Goal: Task Accomplishment & Management: Manage account settings

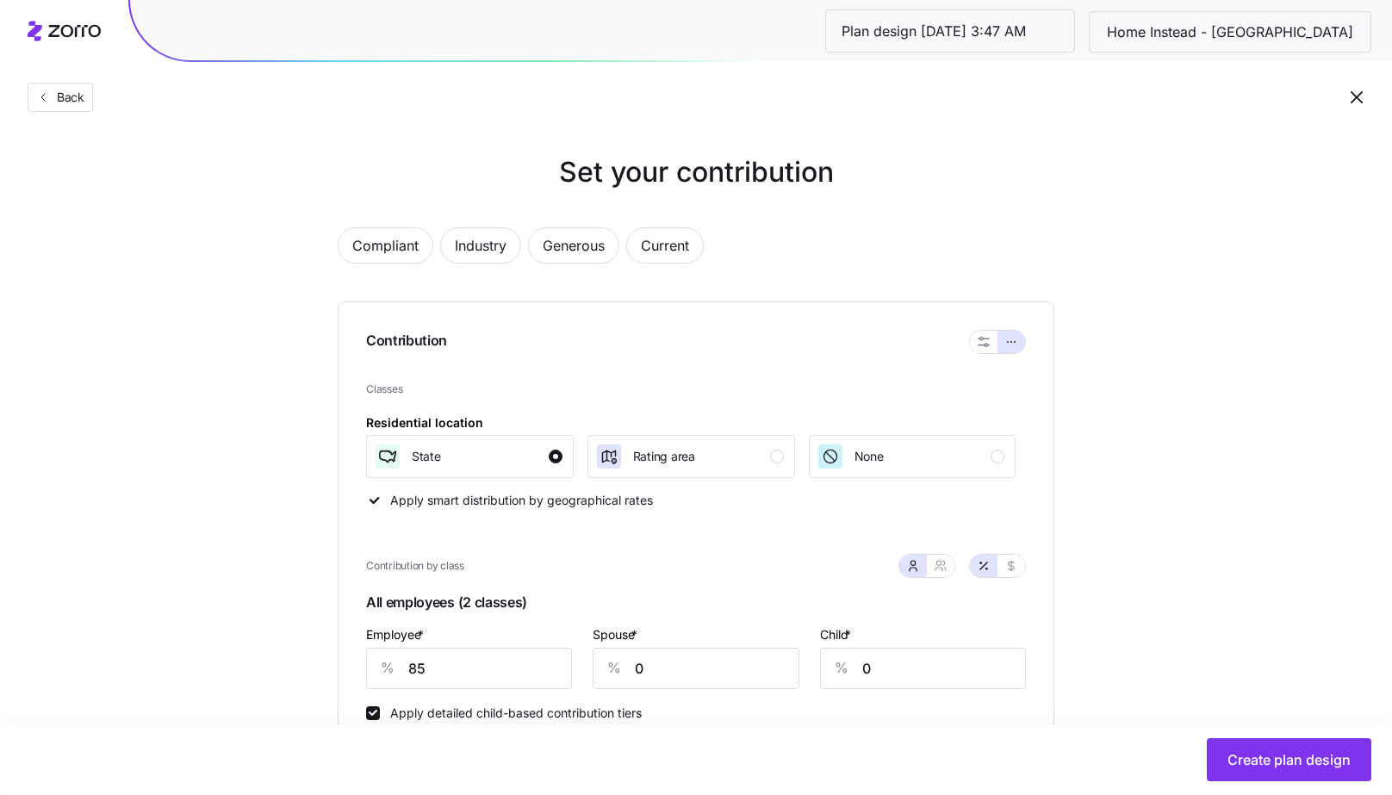
scroll to position [649, 0]
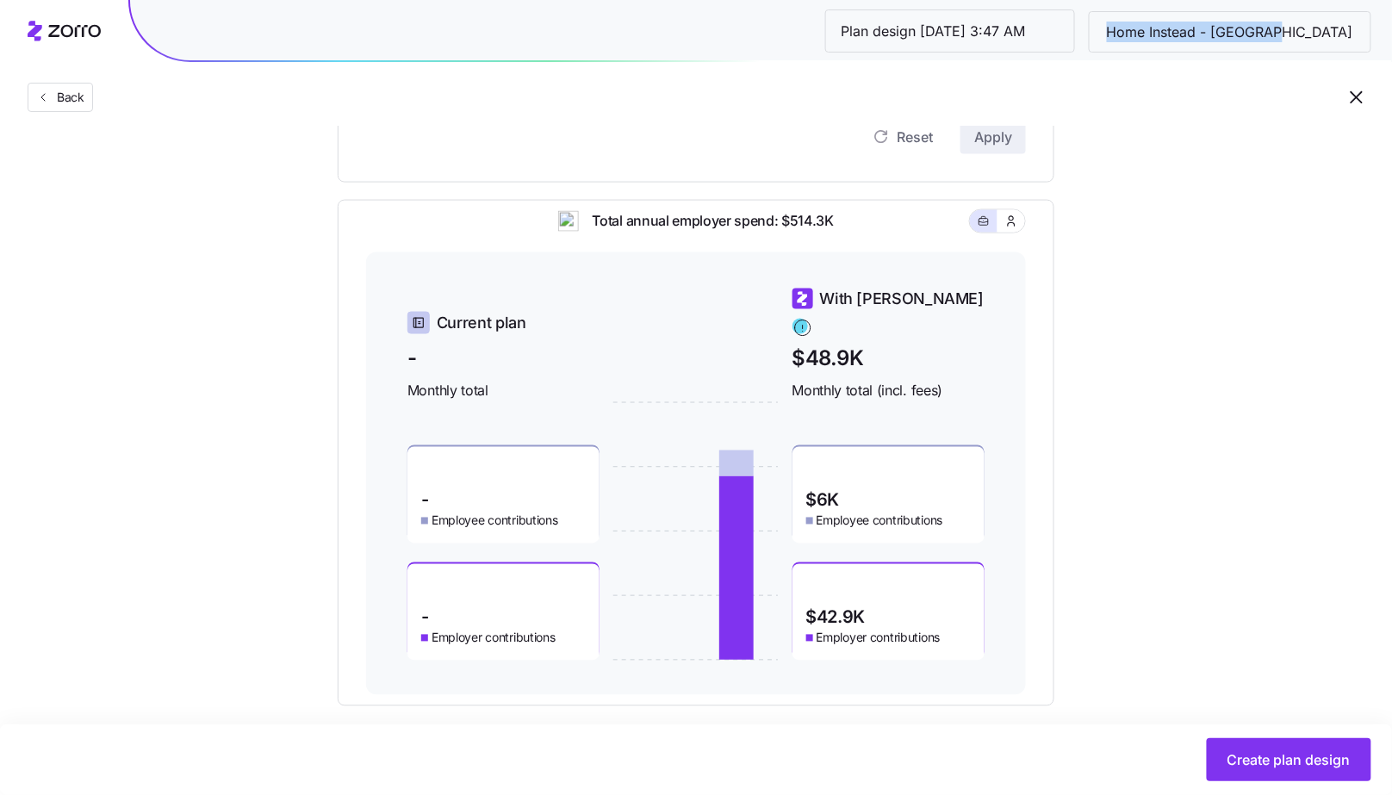
drag, startPoint x: 1194, startPoint y: 29, endPoint x: 1357, endPoint y: 31, distance: 163.7
click at [1357, 31] on span "Home Instead - Brooklyn" at bounding box center [1230, 33] width 274 height 22
copy span "Home Instead - Brooklyn"
click at [1314, 692] on div "Set your contribution Compliant Industry Generous Current Contribution Classes …" at bounding box center [696, 104] width 1392 height 1203
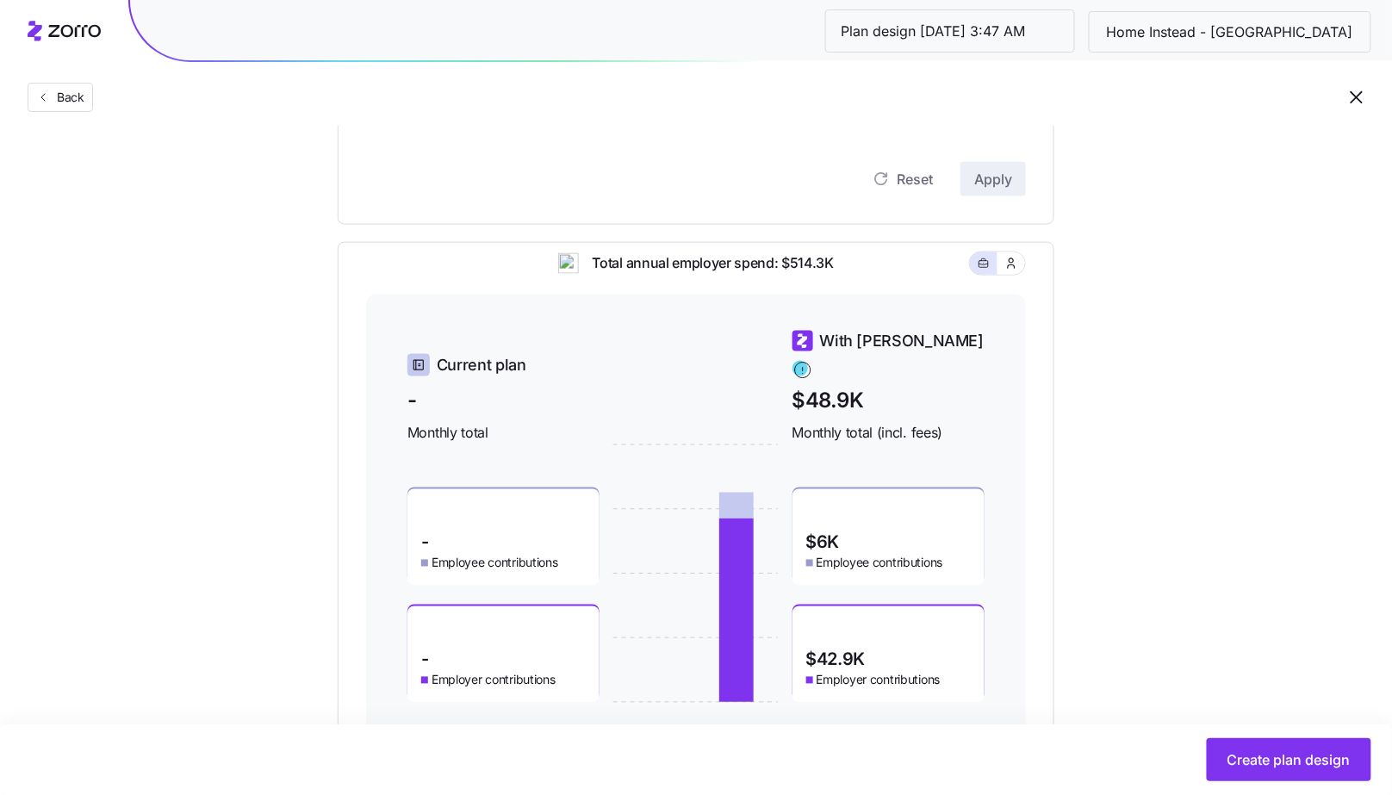
scroll to position [668, 0]
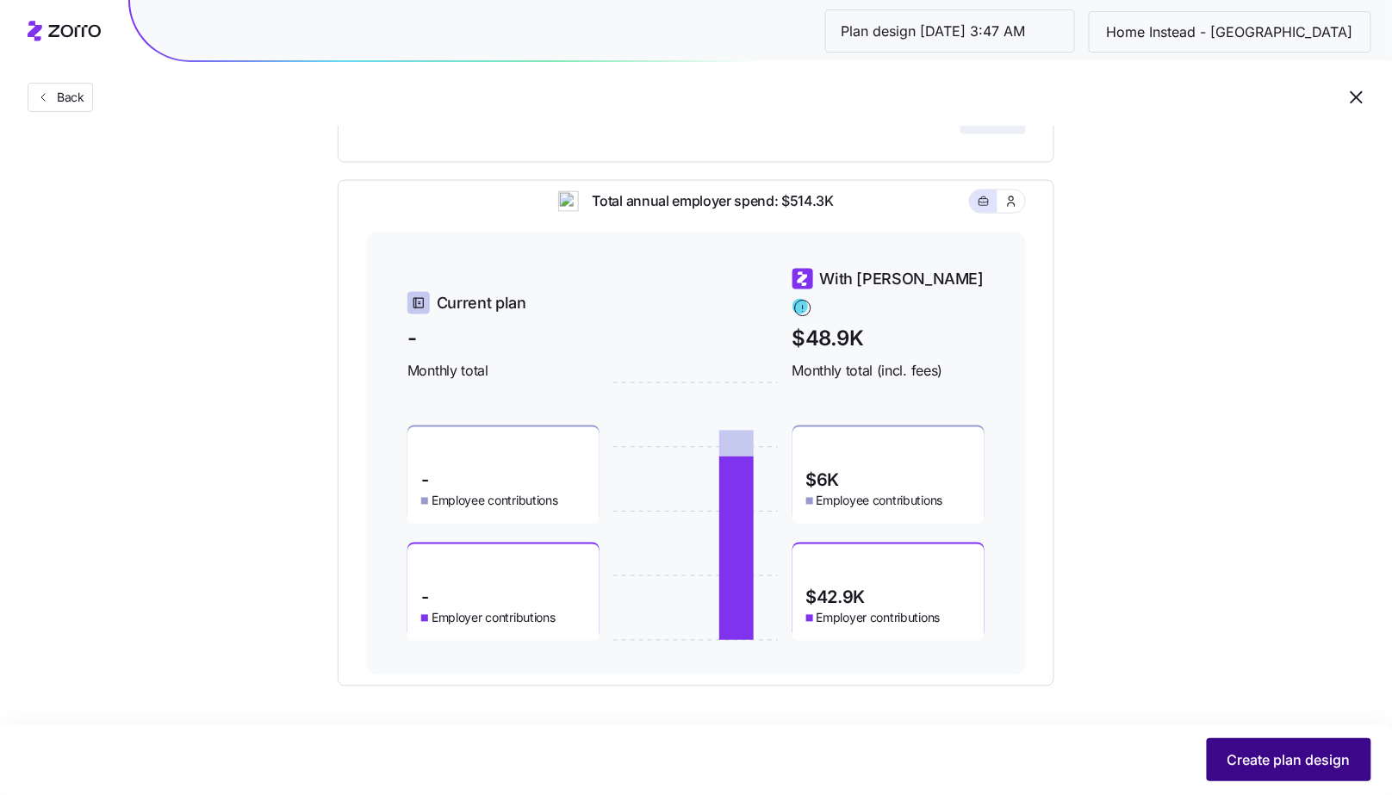
click at [1283, 752] on span "Create plan design" at bounding box center [1288, 759] width 123 height 21
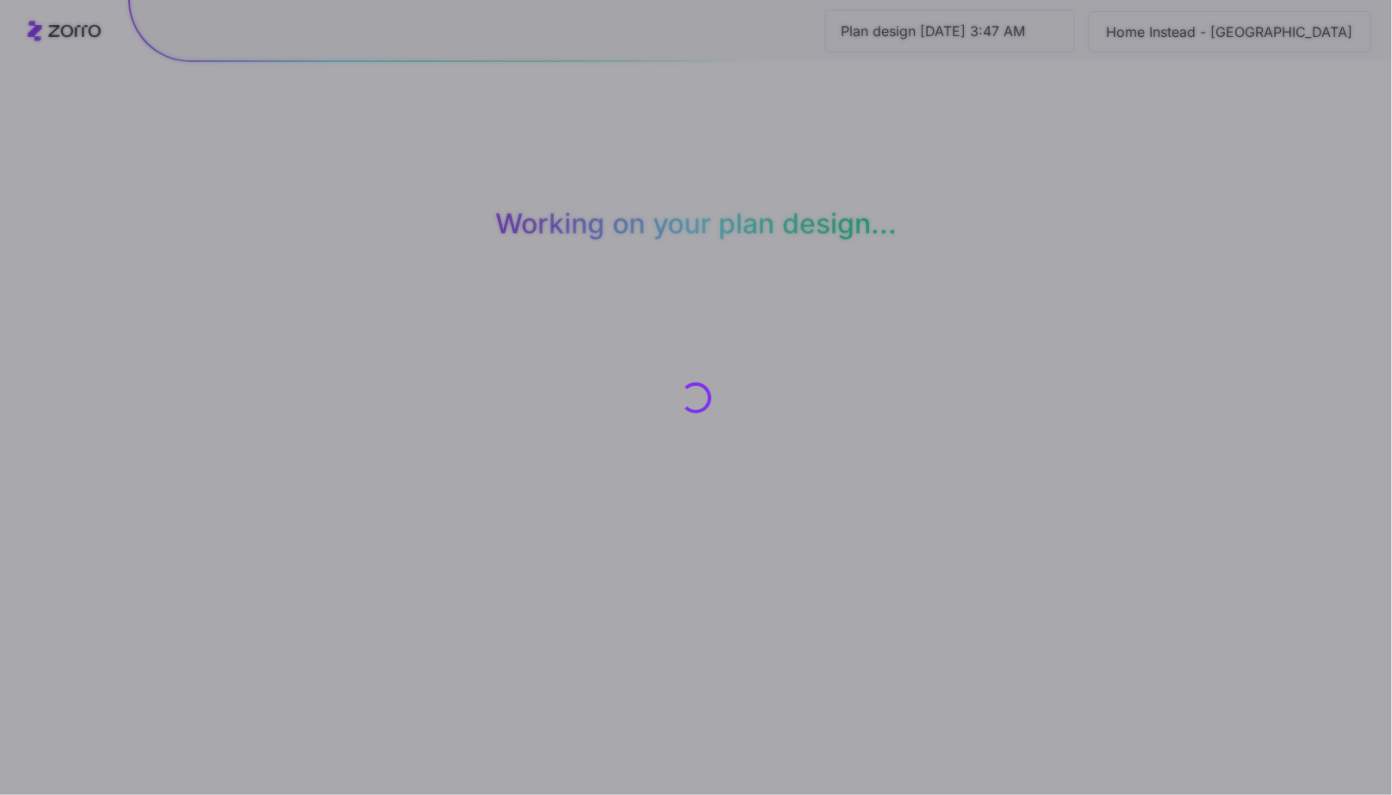
scroll to position [0, 0]
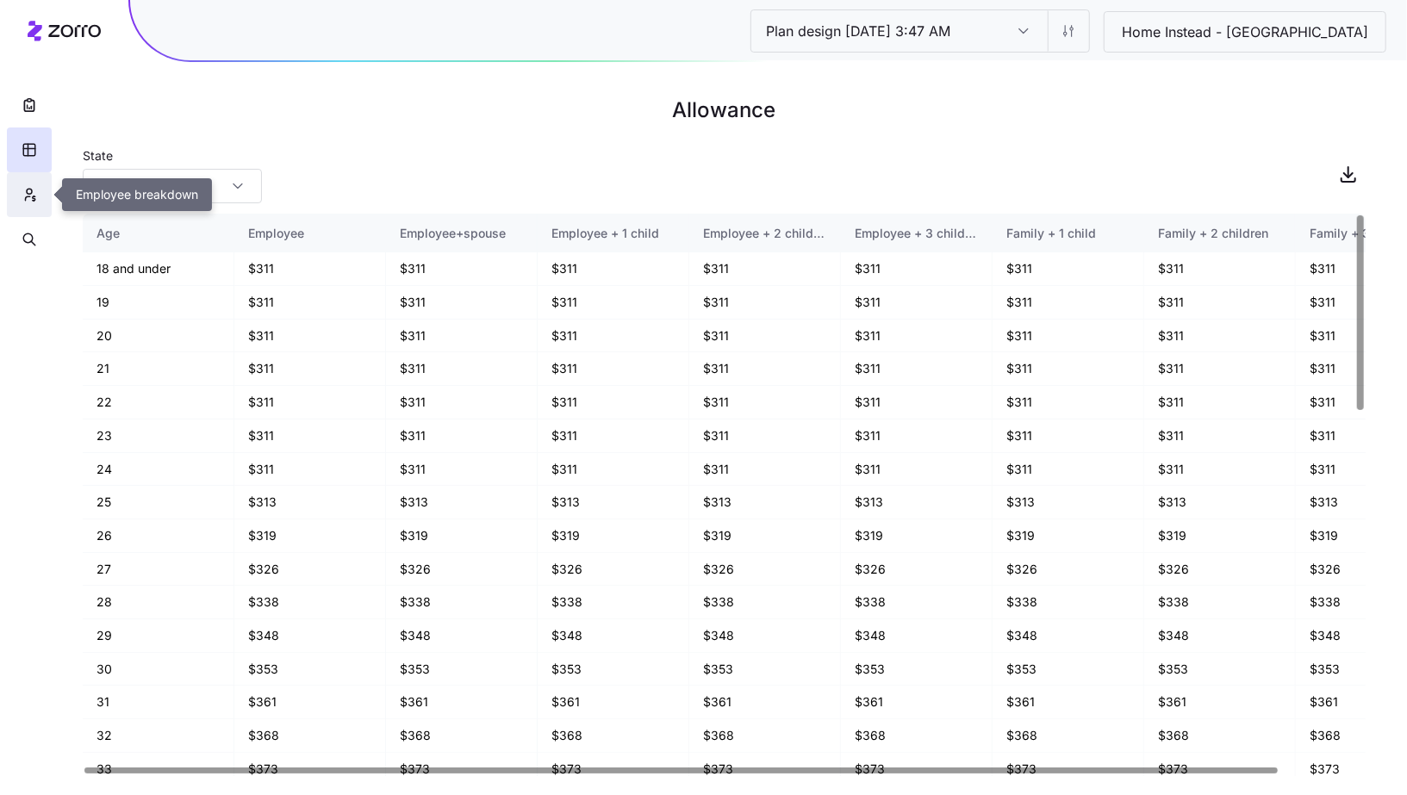
click at [32, 205] on button "button" at bounding box center [29, 194] width 45 height 45
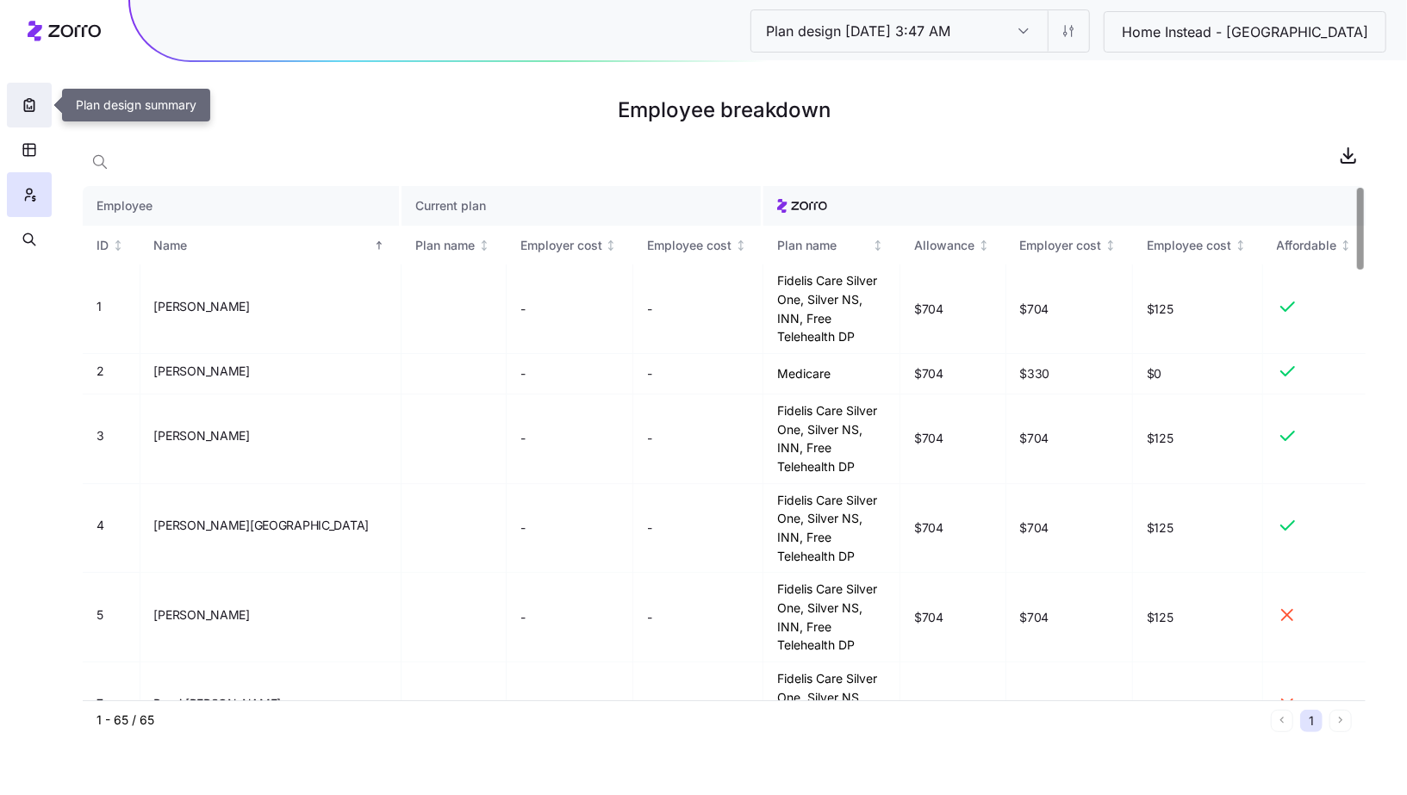
click at [25, 114] on button "button" at bounding box center [29, 105] width 45 height 45
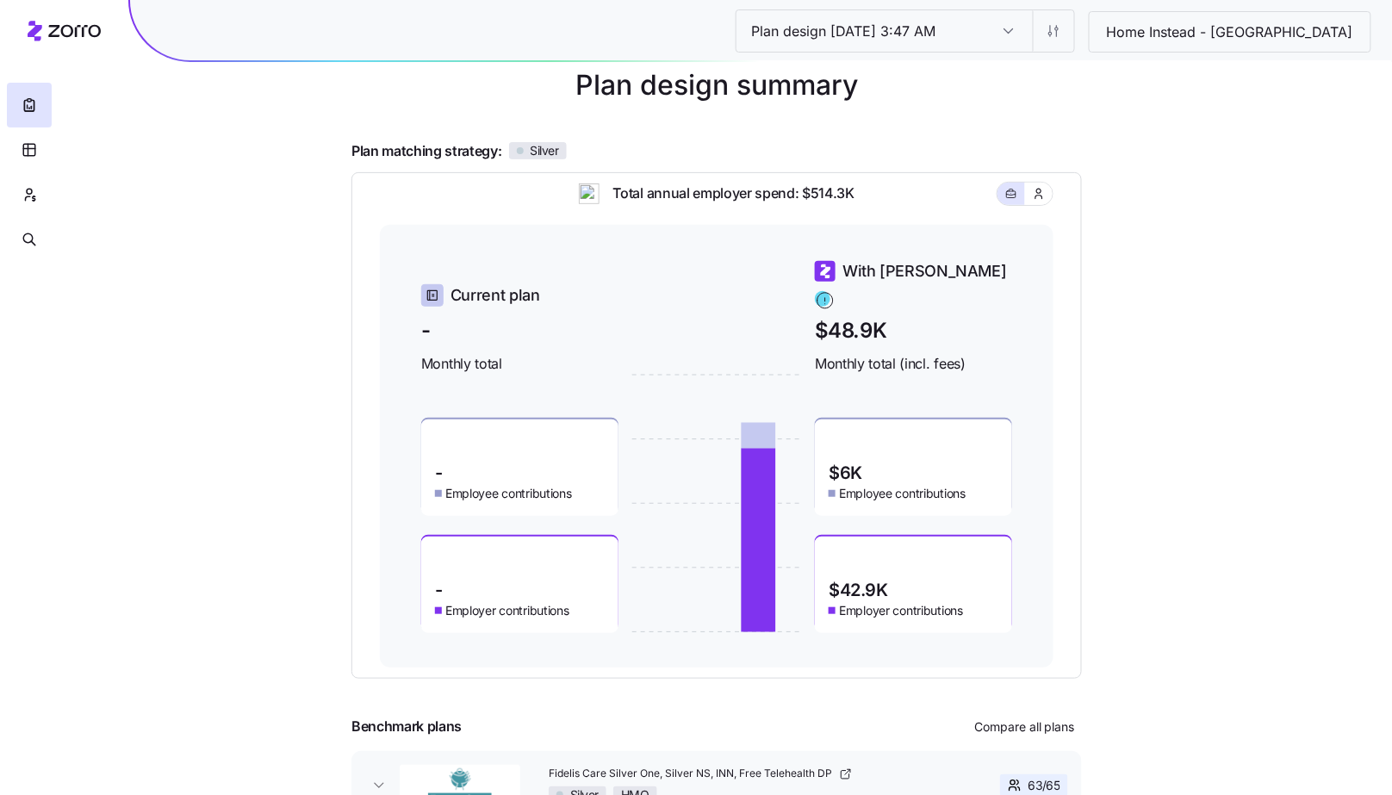
scroll to position [149, 0]
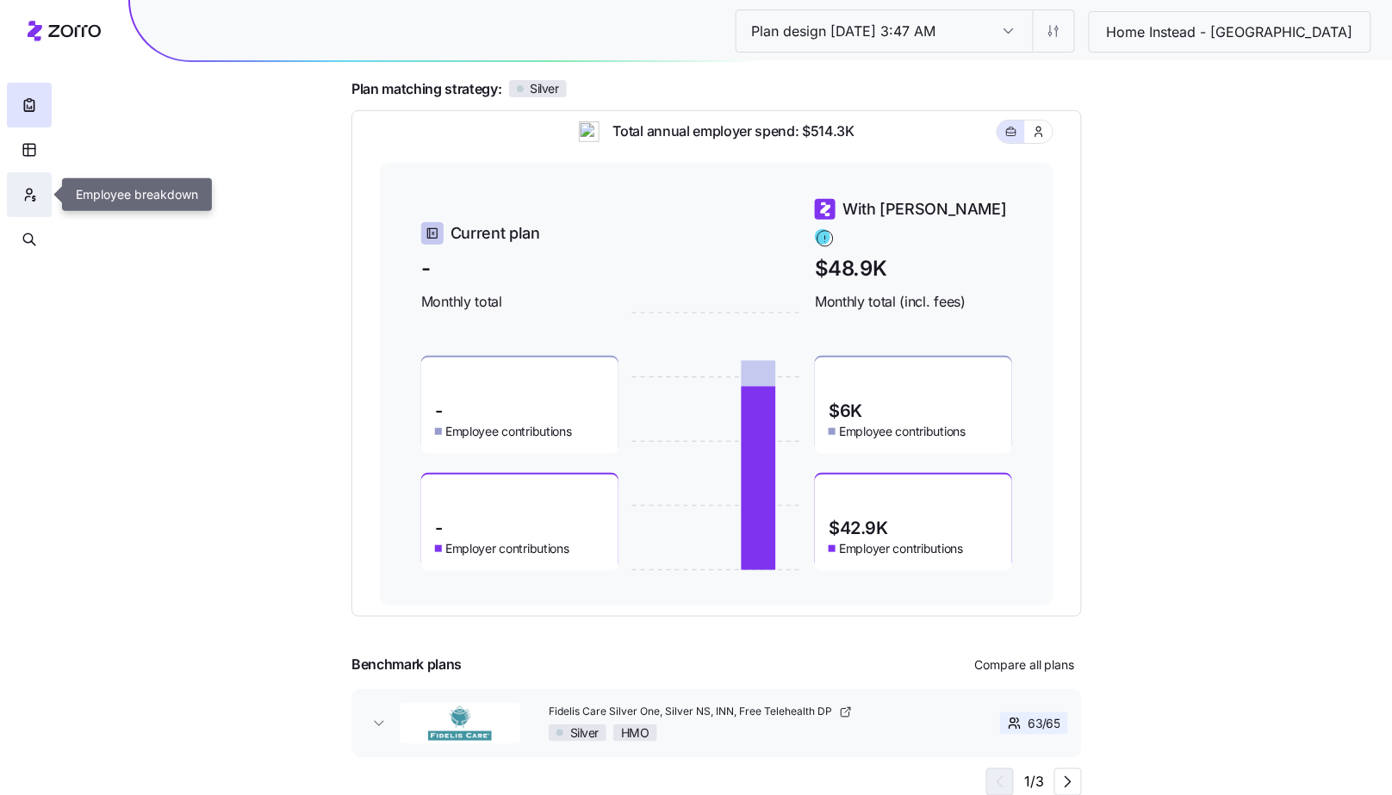
click at [24, 202] on icon "button" at bounding box center [30, 194] width 16 height 17
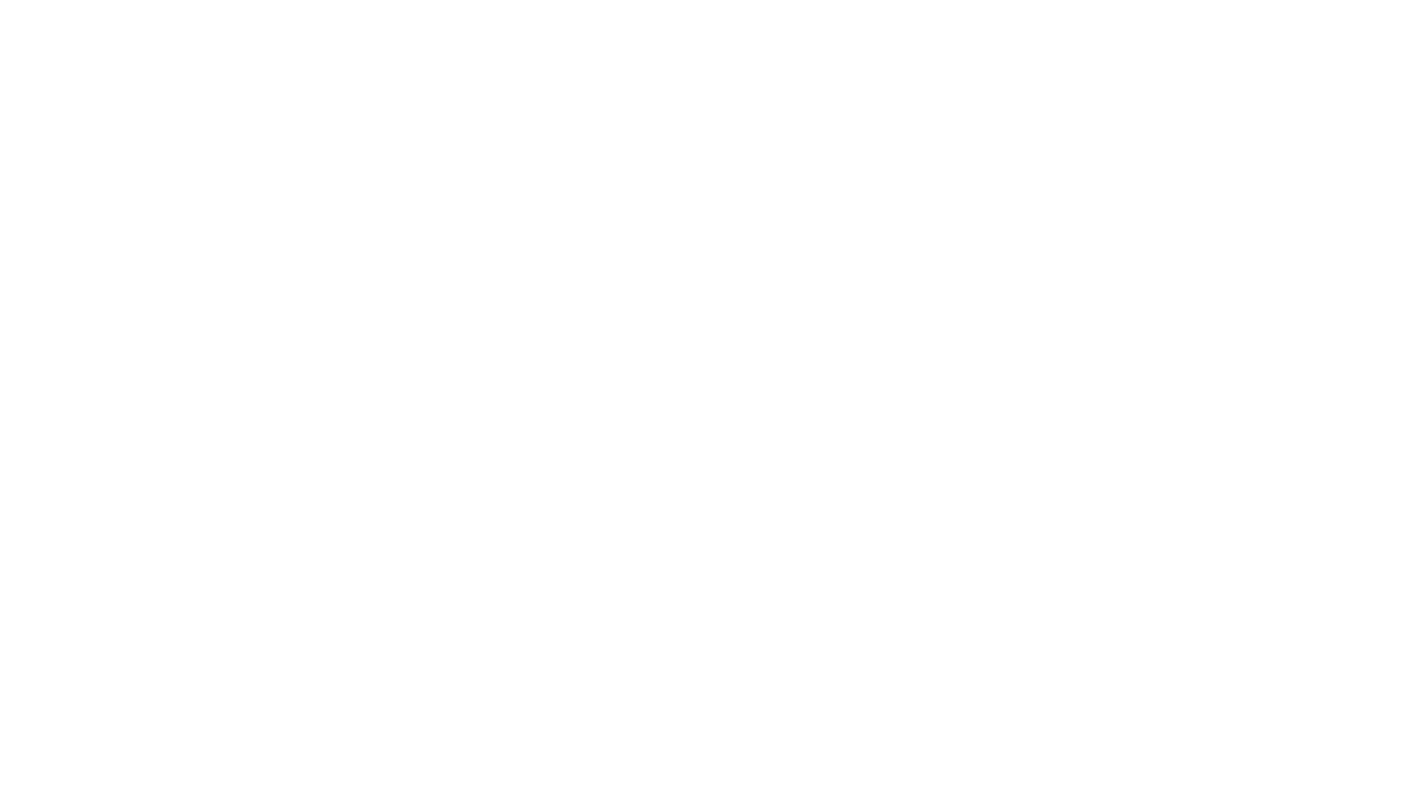
click at [1055, 0] on html "Welcome to Zorro Quote! 0" at bounding box center [703, 0] width 1407 height 0
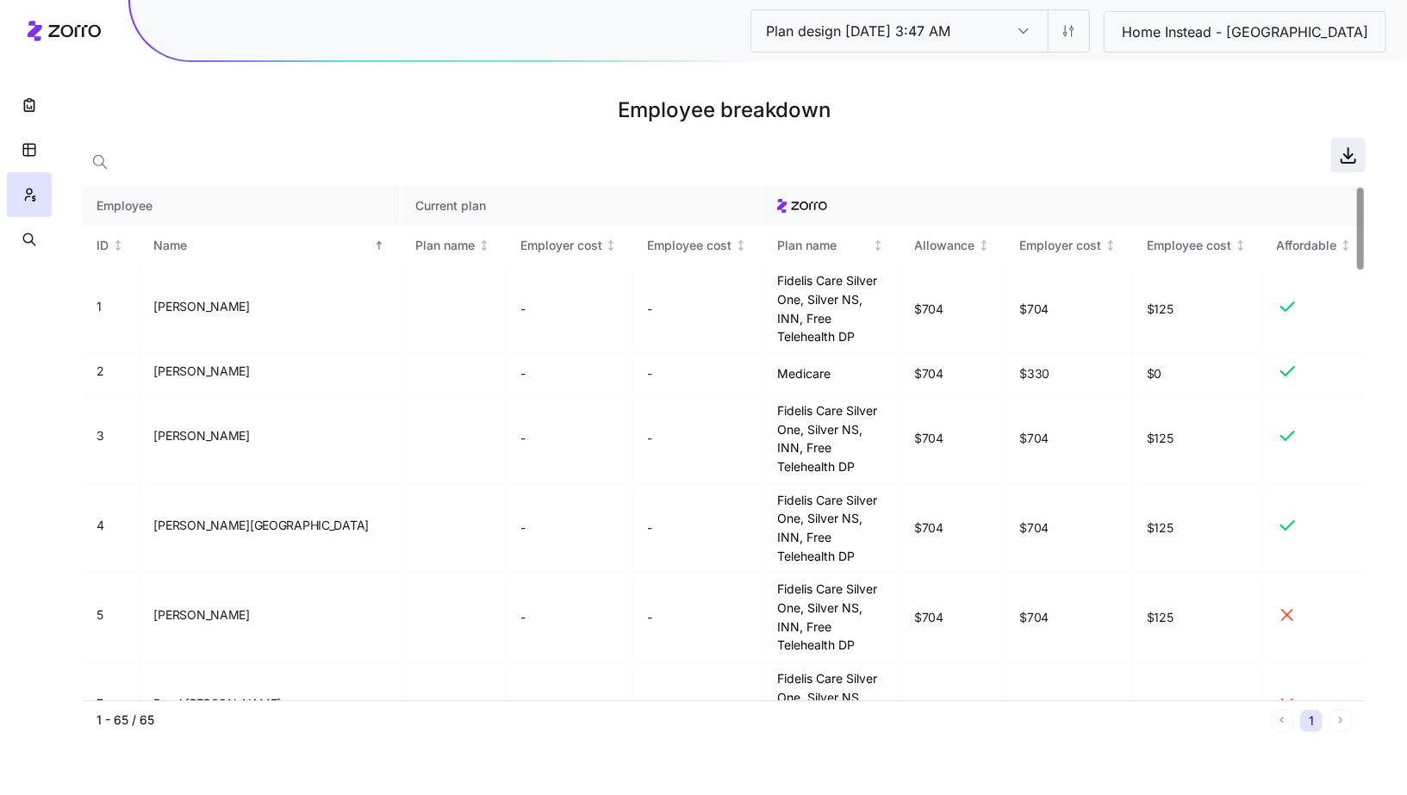
click at [1341, 155] on icon "button" at bounding box center [1348, 155] width 21 height 21
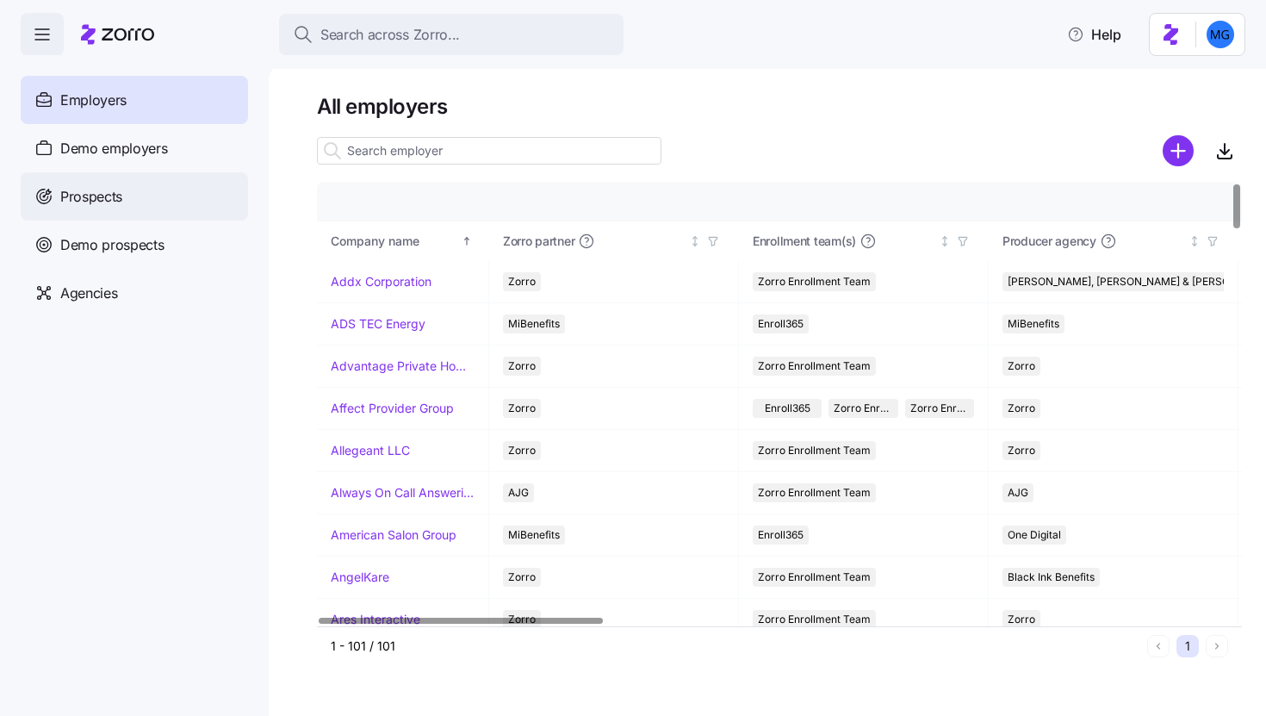
click at [219, 189] on div "Prospects" at bounding box center [134, 196] width 227 height 48
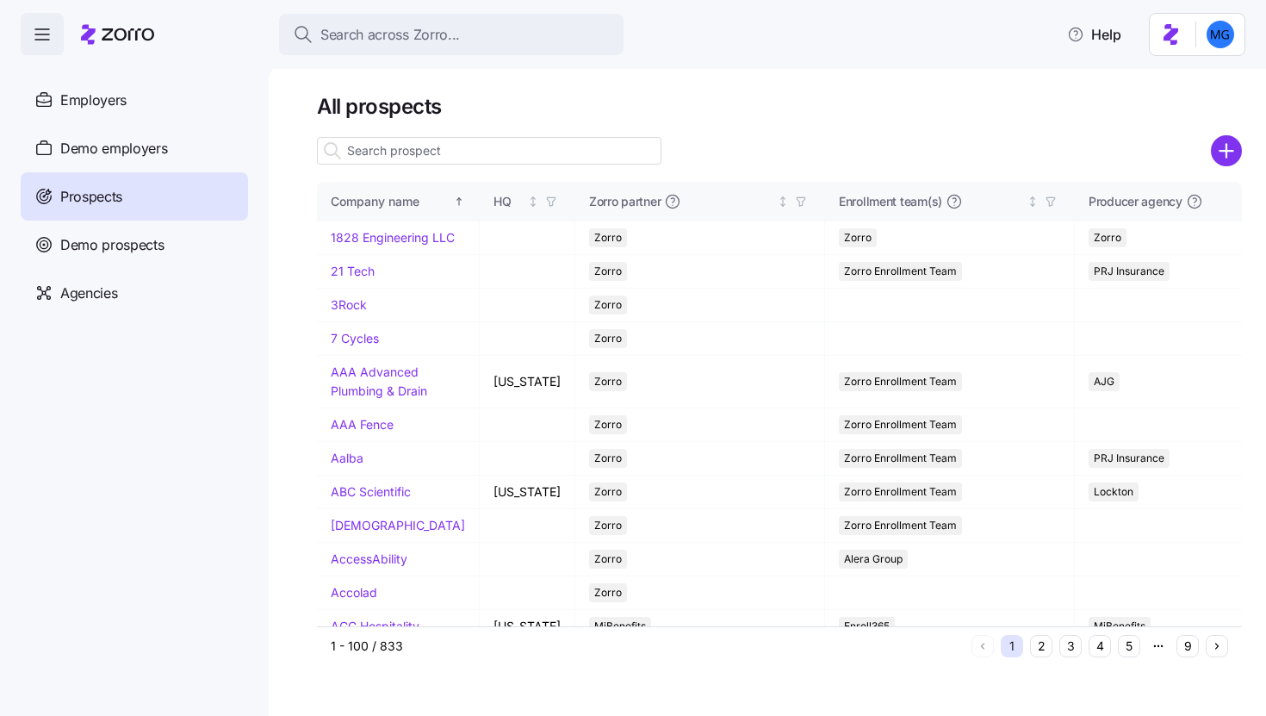
click at [429, 139] on input at bounding box center [489, 151] width 345 height 28
click at [429, 150] on input at bounding box center [489, 151] width 345 height 28
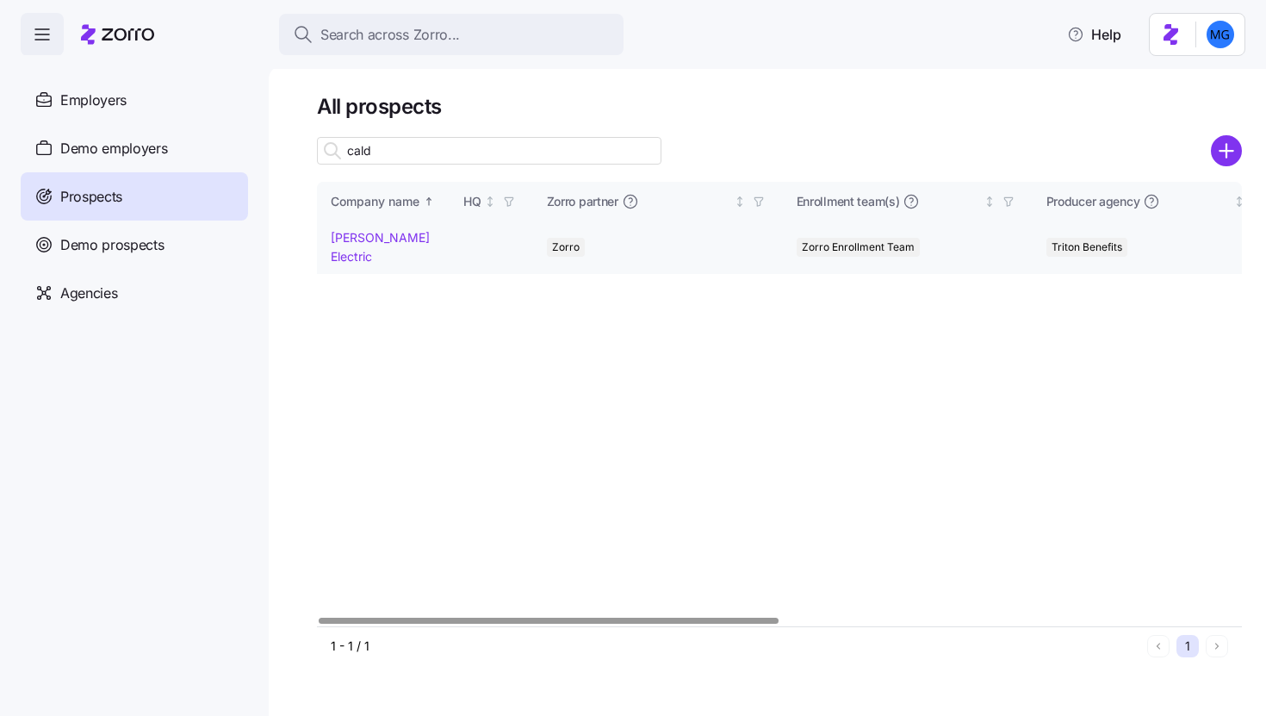
type input "cald"
click at [352, 233] on link "[PERSON_NAME] Electric" at bounding box center [380, 247] width 99 height 34
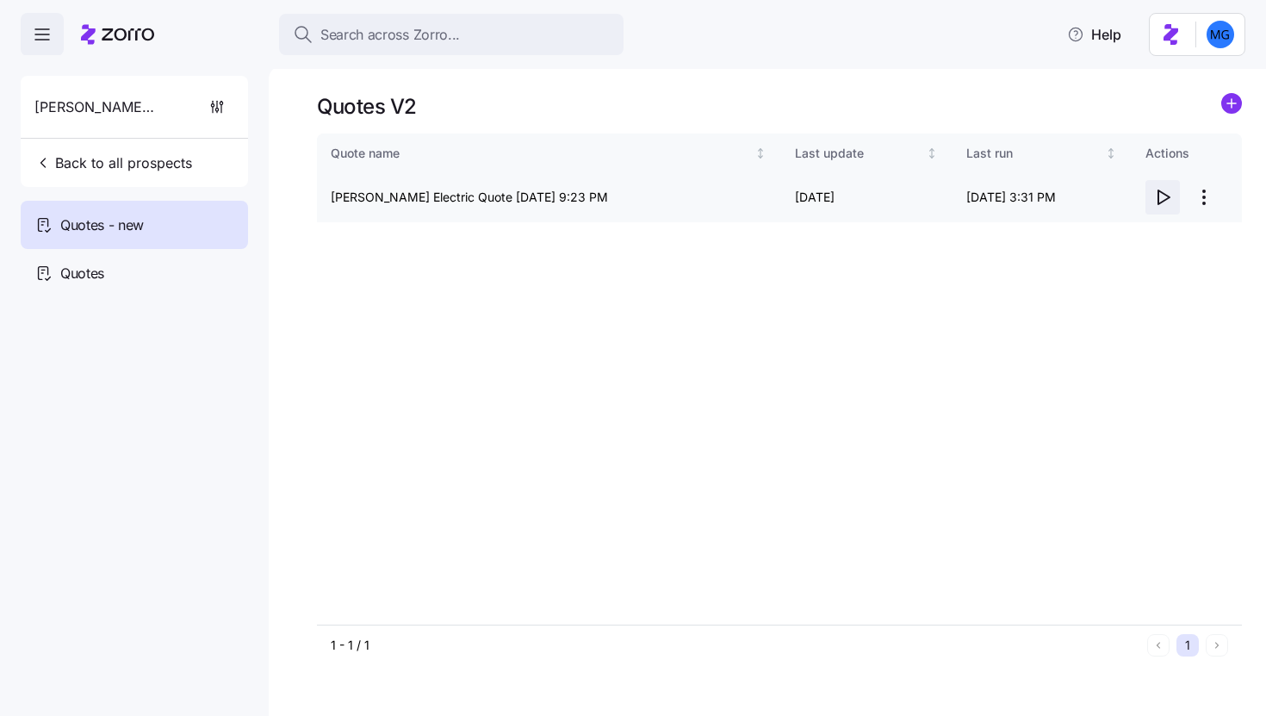
click at [1160, 201] on icon "button" at bounding box center [1162, 197] width 21 height 21
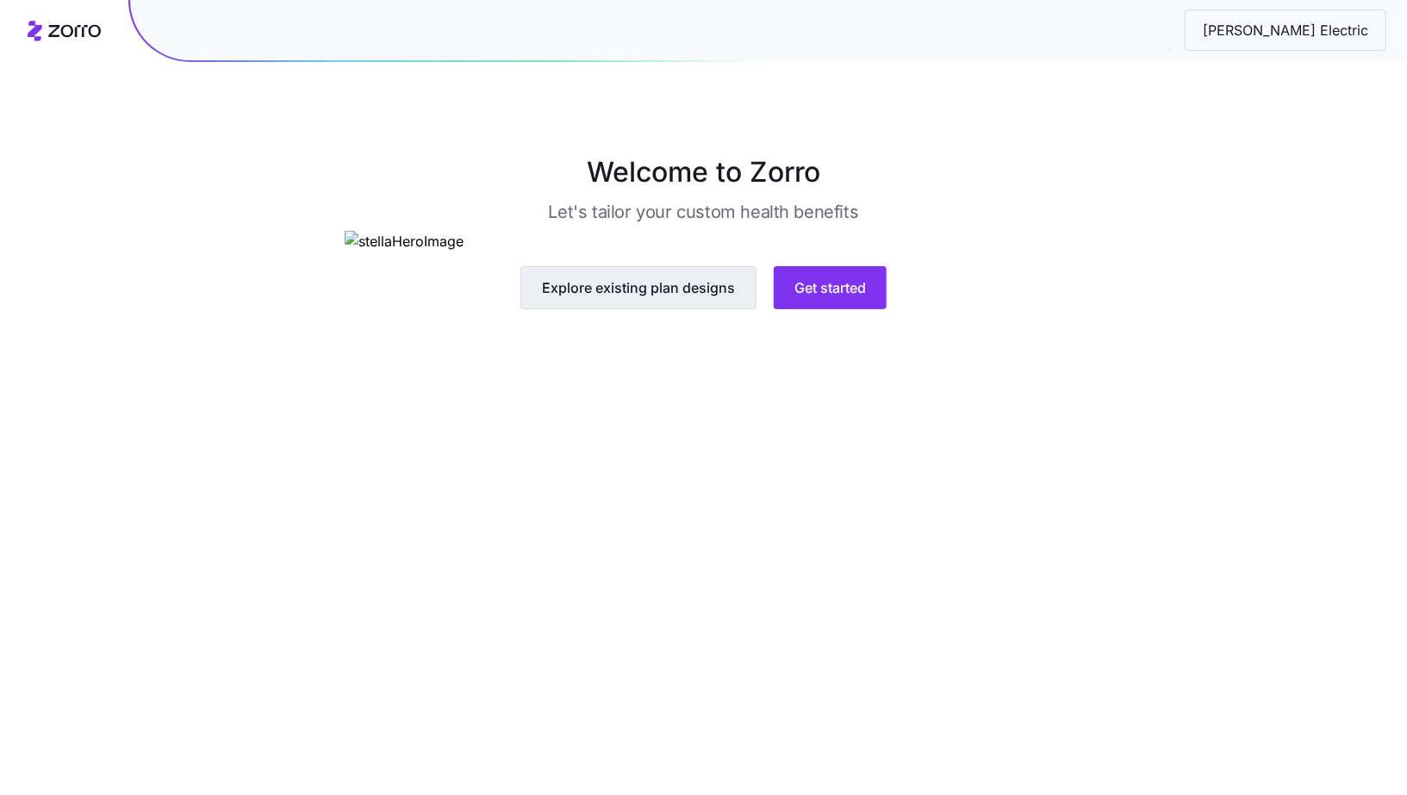
click at [669, 298] on span "Explore existing plan designs" at bounding box center [638, 287] width 193 height 21
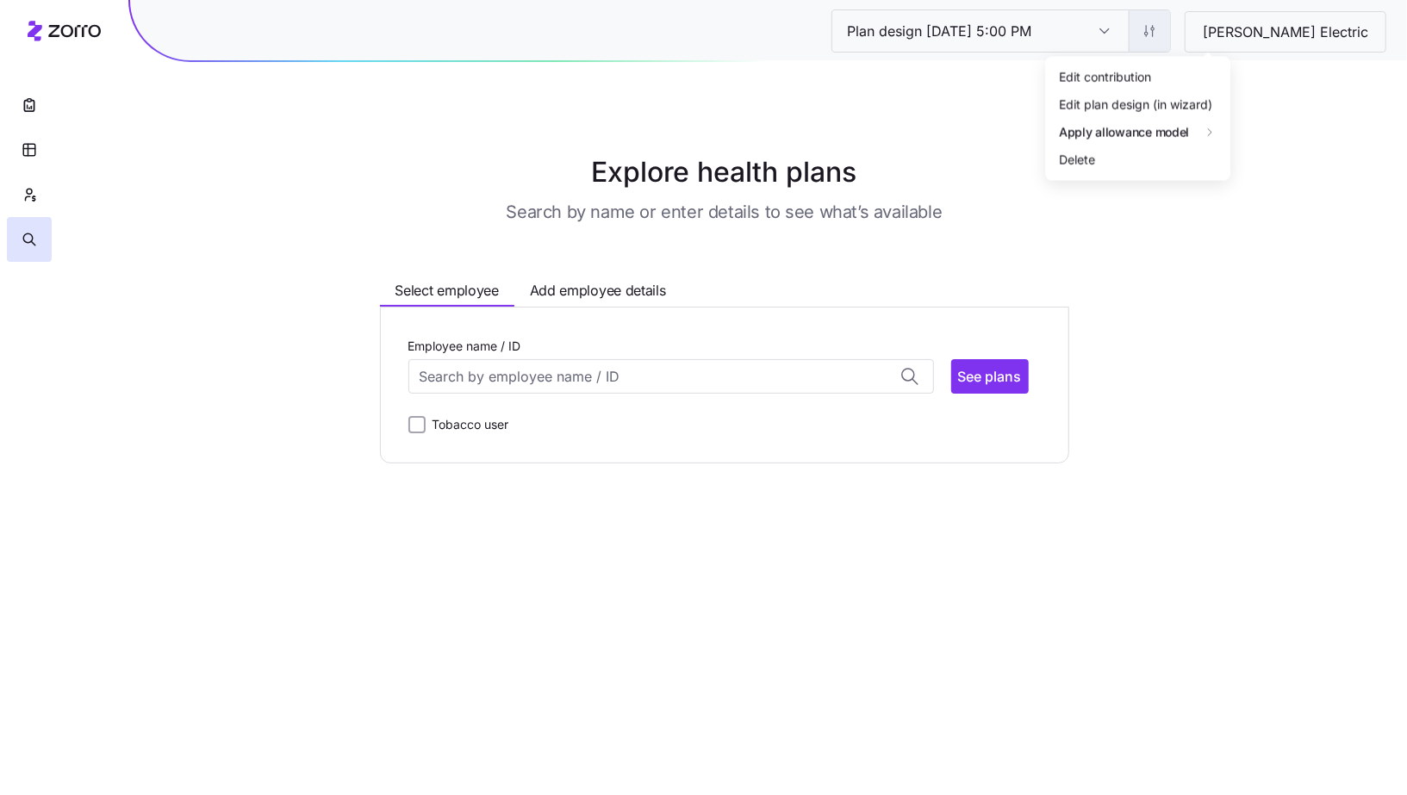
click at [1195, 40] on html "Plan design [DATE] 5:00 PM Plan design [DATE] 5:00 PM [PERSON_NAME] Electric Ex…" at bounding box center [703, 397] width 1407 height 795
click at [1181, 69] on div "Edit contribution" at bounding box center [1137, 76] width 171 height 28
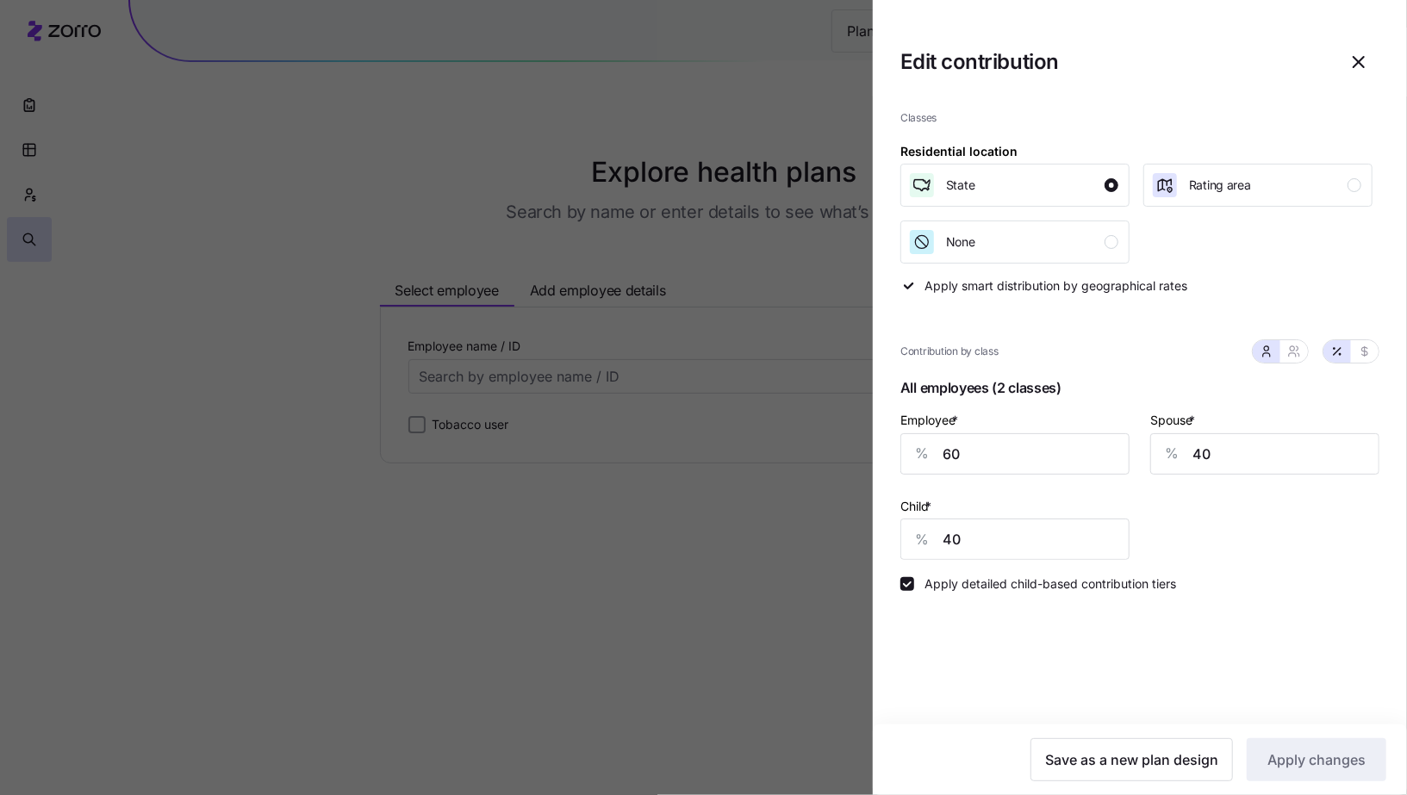
click at [1362, 61] on icon "button" at bounding box center [1358, 62] width 21 height 21
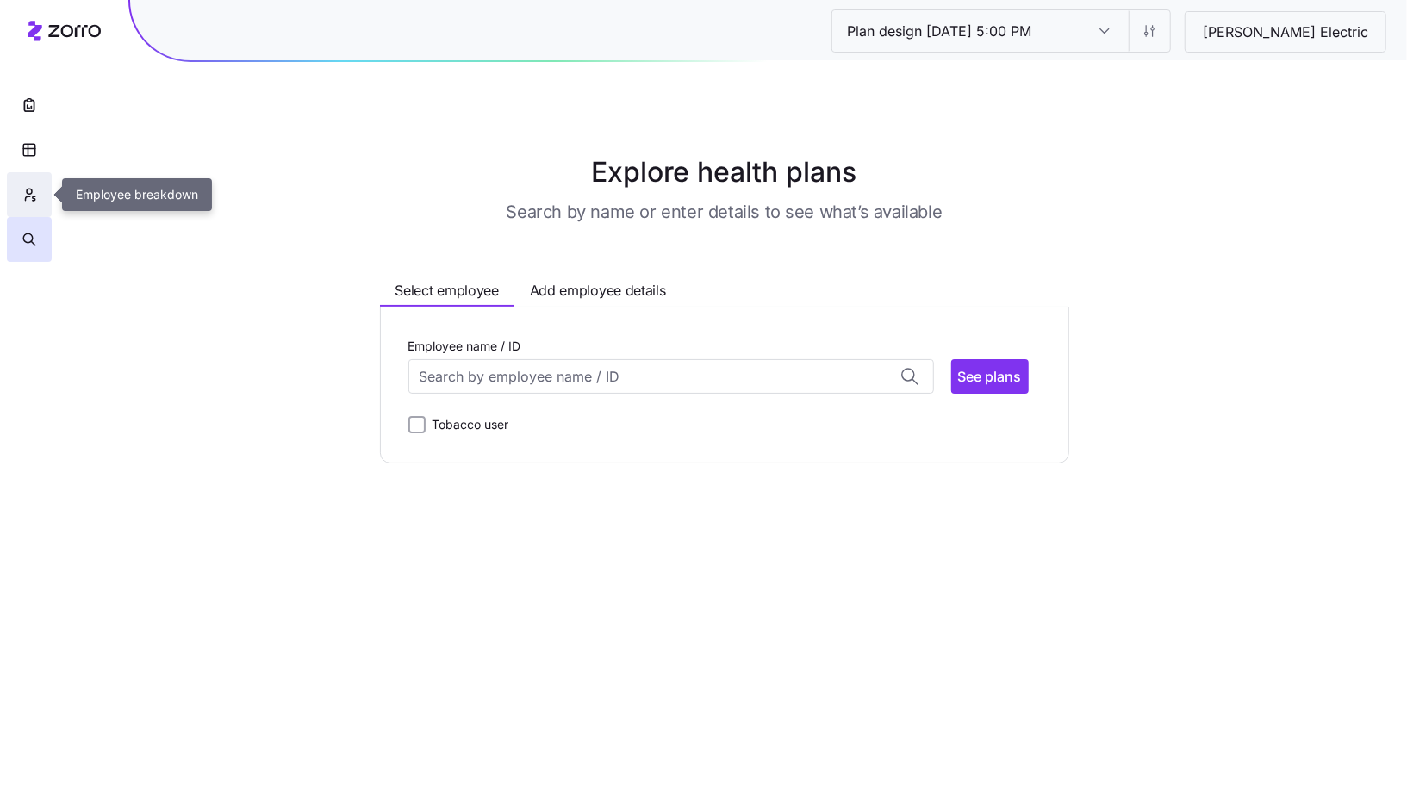
click at [40, 191] on button "button" at bounding box center [29, 194] width 45 height 45
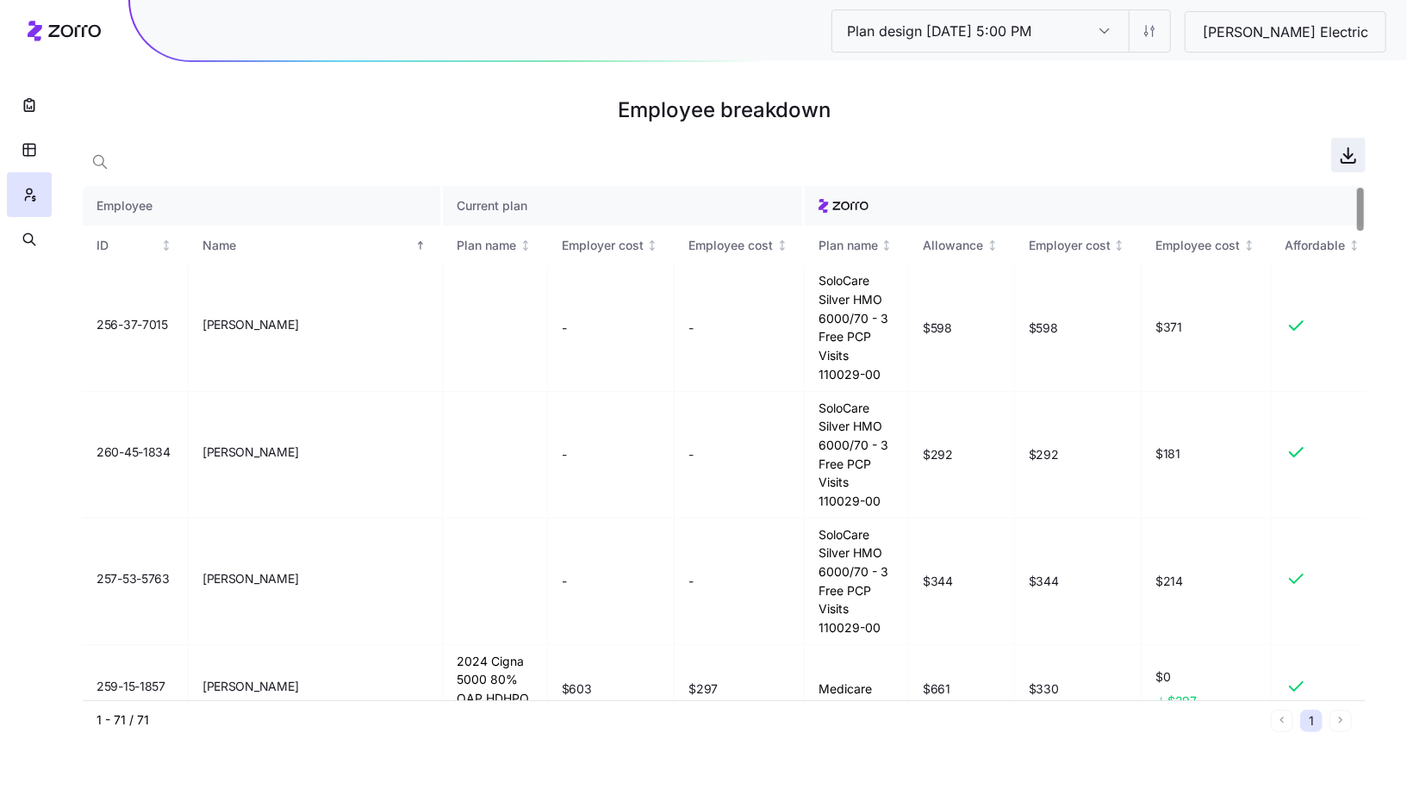
click at [1342, 154] on icon "button" at bounding box center [1348, 155] width 21 height 21
click at [1218, 39] on html "Plan design [DATE] 5:00 PM Plan design [DATE] 5:00 PM [PERSON_NAME] Electric Em…" at bounding box center [703, 397] width 1407 height 795
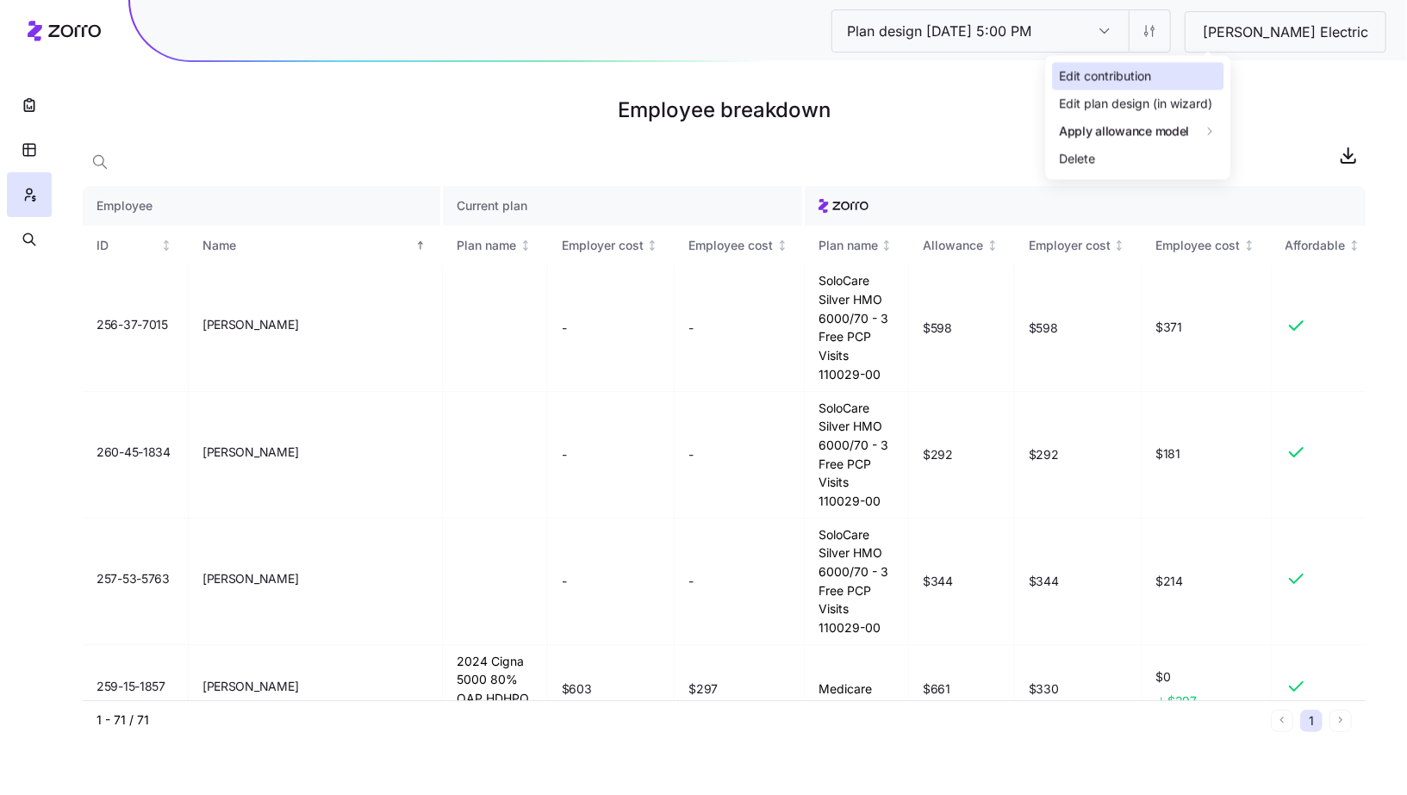
click at [1192, 83] on div "Edit contribution" at bounding box center [1137, 76] width 171 height 28
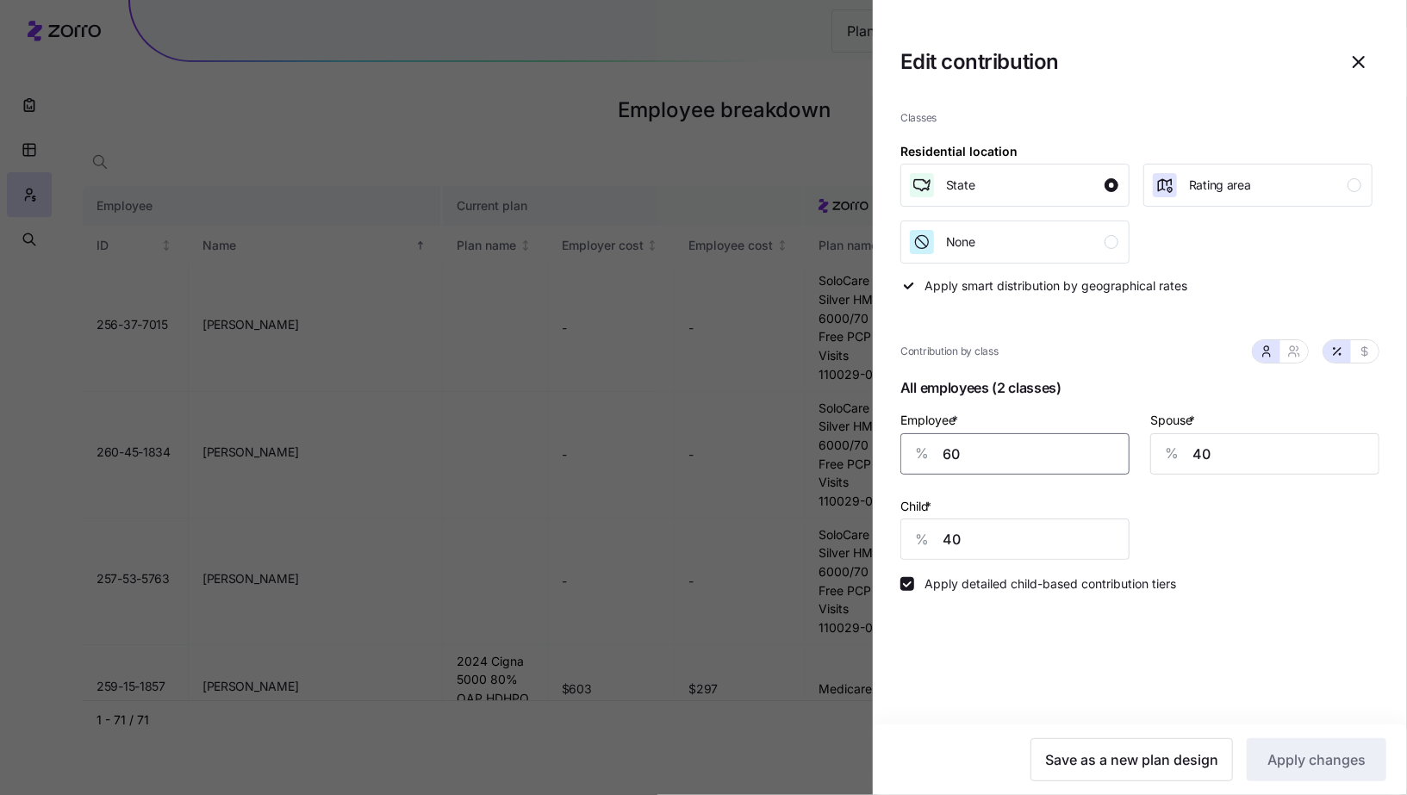
click at [1035, 457] on input "60" at bounding box center [1014, 453] width 229 height 41
type input "50"
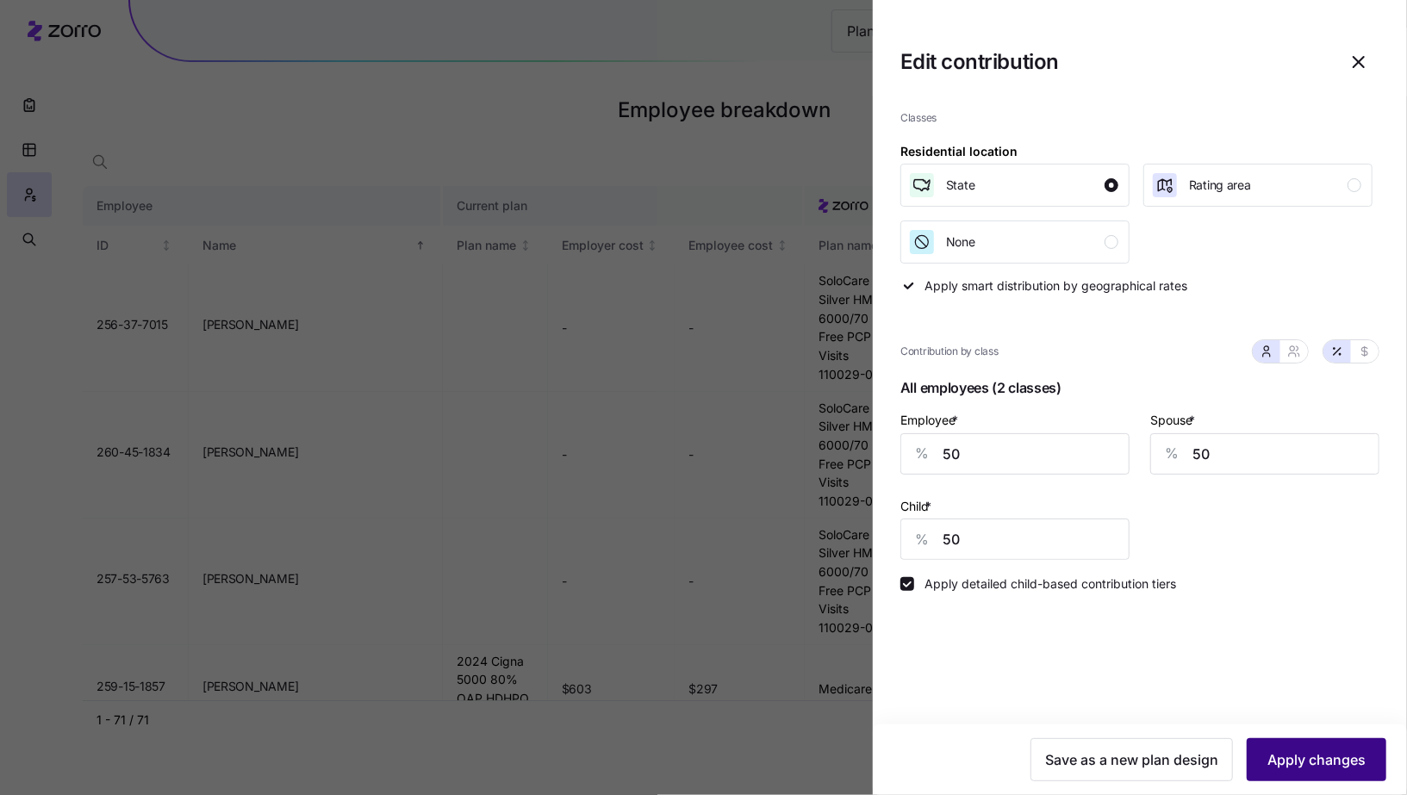
click at [1320, 750] on span "Apply changes" at bounding box center [1316, 759] width 98 height 21
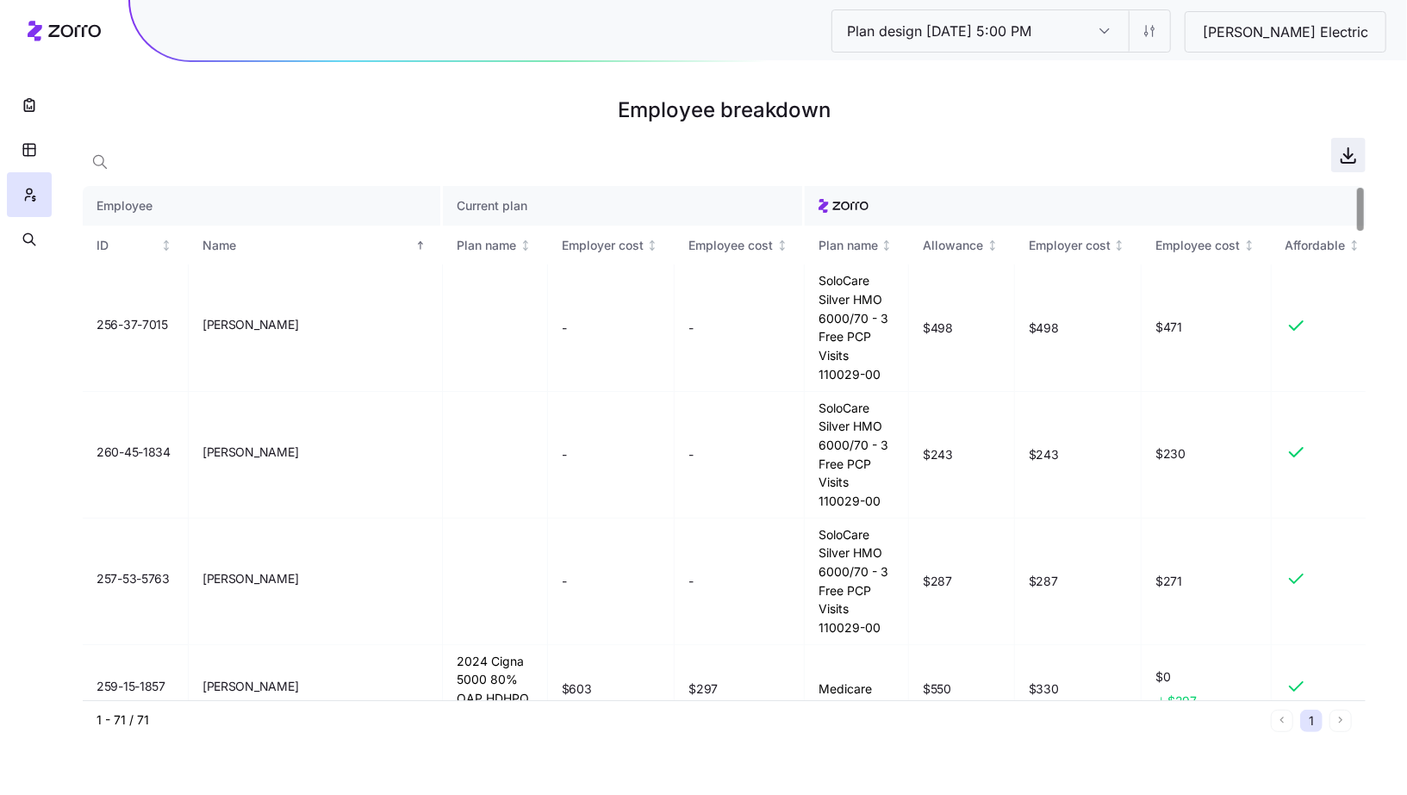
click at [1354, 155] on icon "button" at bounding box center [1348, 155] width 21 height 21
